Goal: Task Accomplishment & Management: Manage account settings

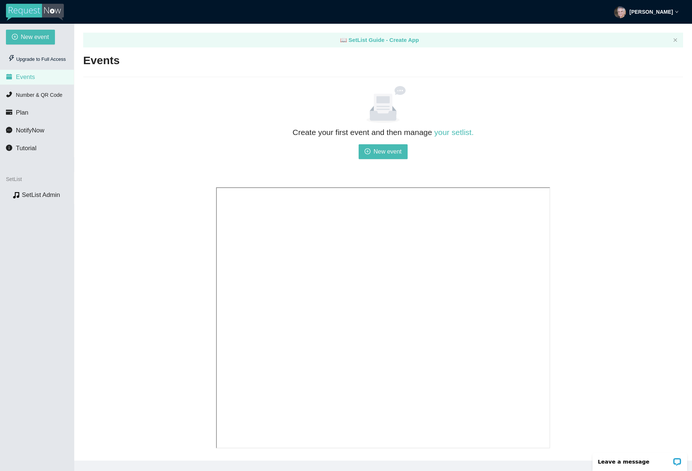
click at [669, 12] on strong "[PERSON_NAME]" at bounding box center [650, 12] width 43 height 6
click at [650, 31] on span "Profile" at bounding box center [651, 32] width 18 height 7
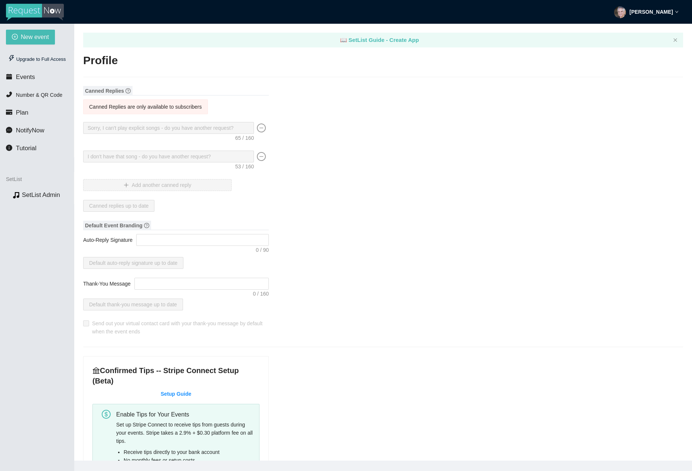
type input "[PERSON_NAME]"
type input "Brown"
type input "DaveViolin"
type input "DJ"
type input "[PHONE_NUMBER]"
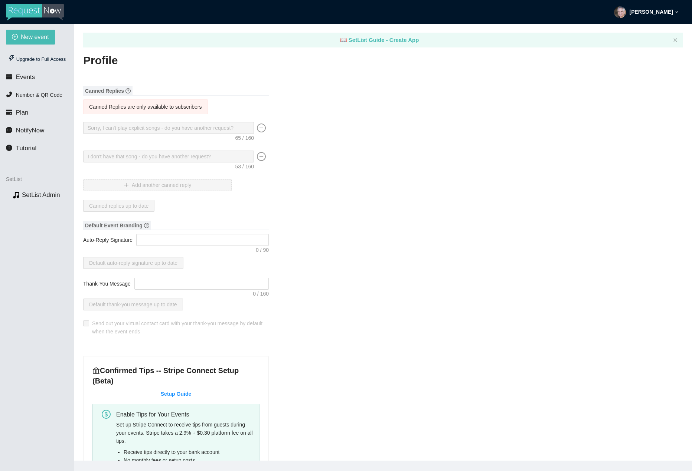
type input "[PERSON_NAME][EMAIL_ADDRESS][DOMAIN_NAME]"
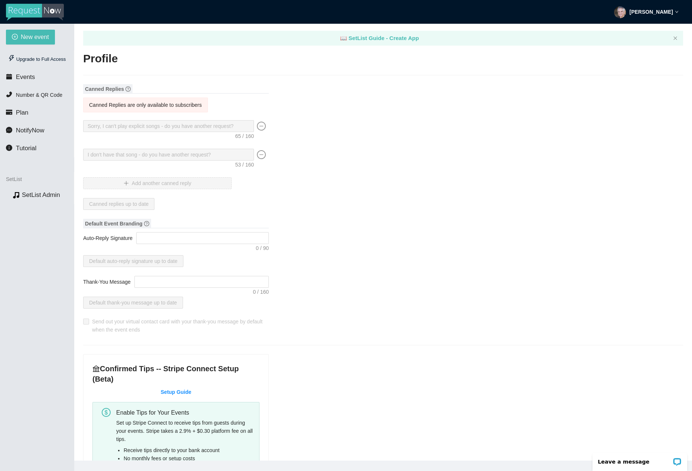
click at [664, 7] on div "[PERSON_NAME]" at bounding box center [646, 12] width 65 height 24
click at [648, 45] on span "Log out" at bounding box center [652, 44] width 21 height 7
